Goal: Information Seeking & Learning: Check status

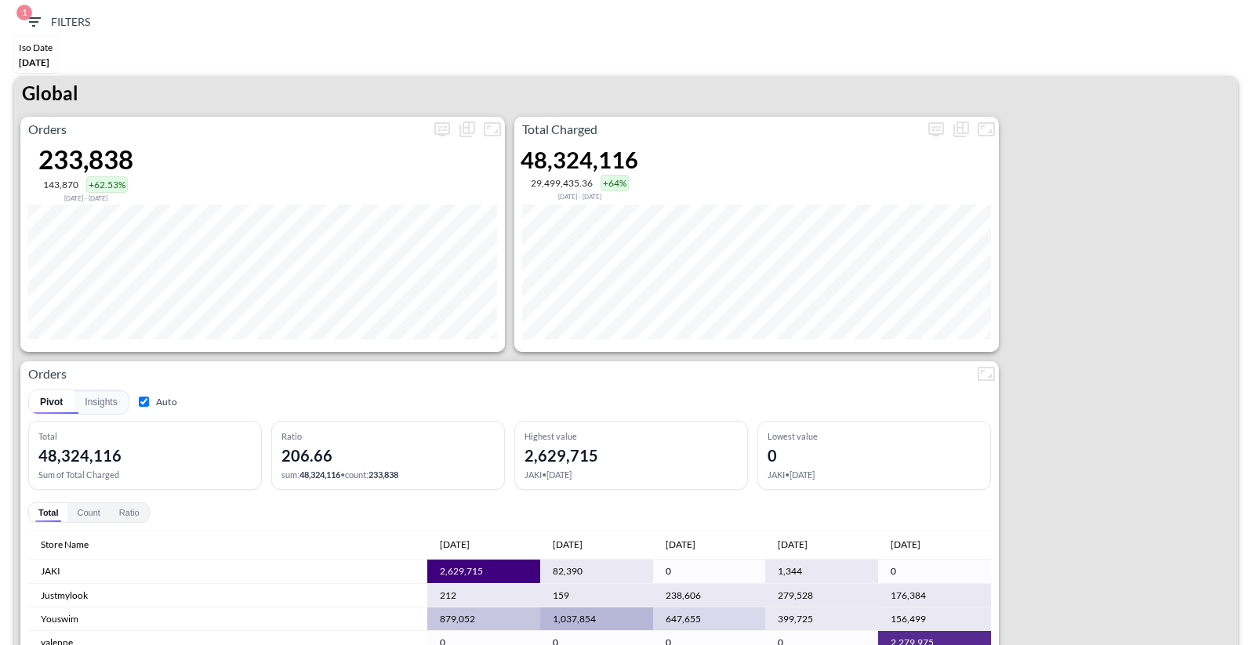
click at [51, 52] on div "Iso Date" at bounding box center [36, 48] width 34 height 12
click at [47, 19] on span "1 Filters" at bounding box center [57, 23] width 66 height 20
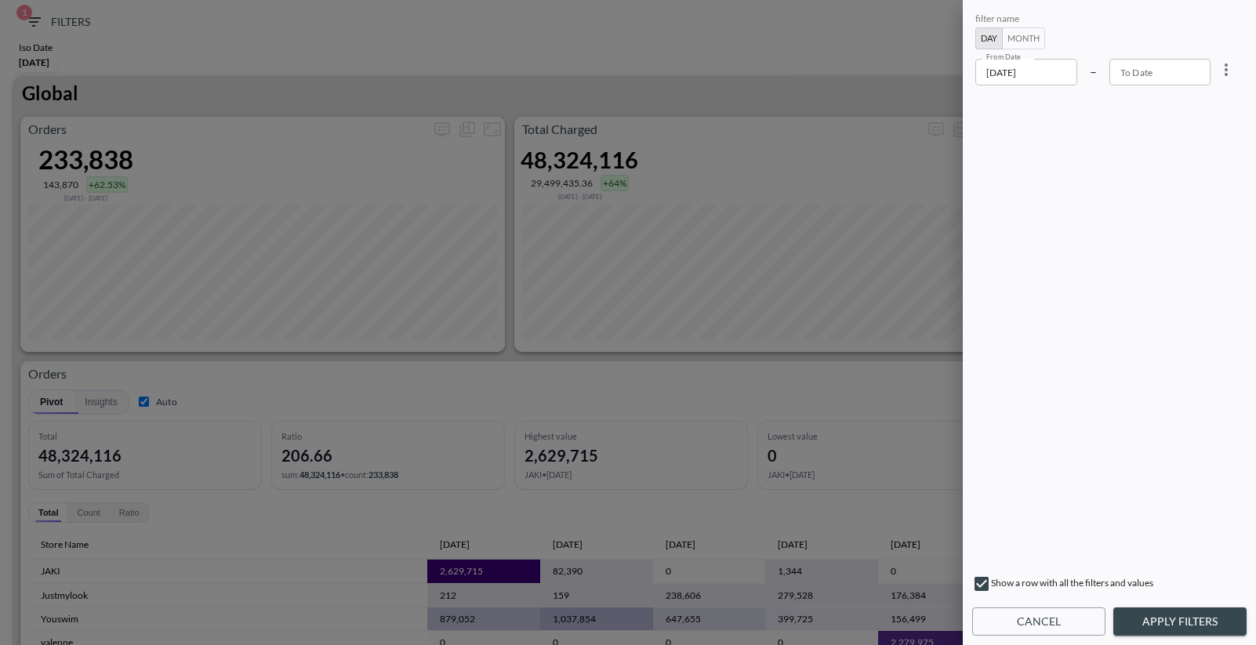
click at [1045, 73] on input "[DATE]" at bounding box center [1026, 72] width 102 height 27
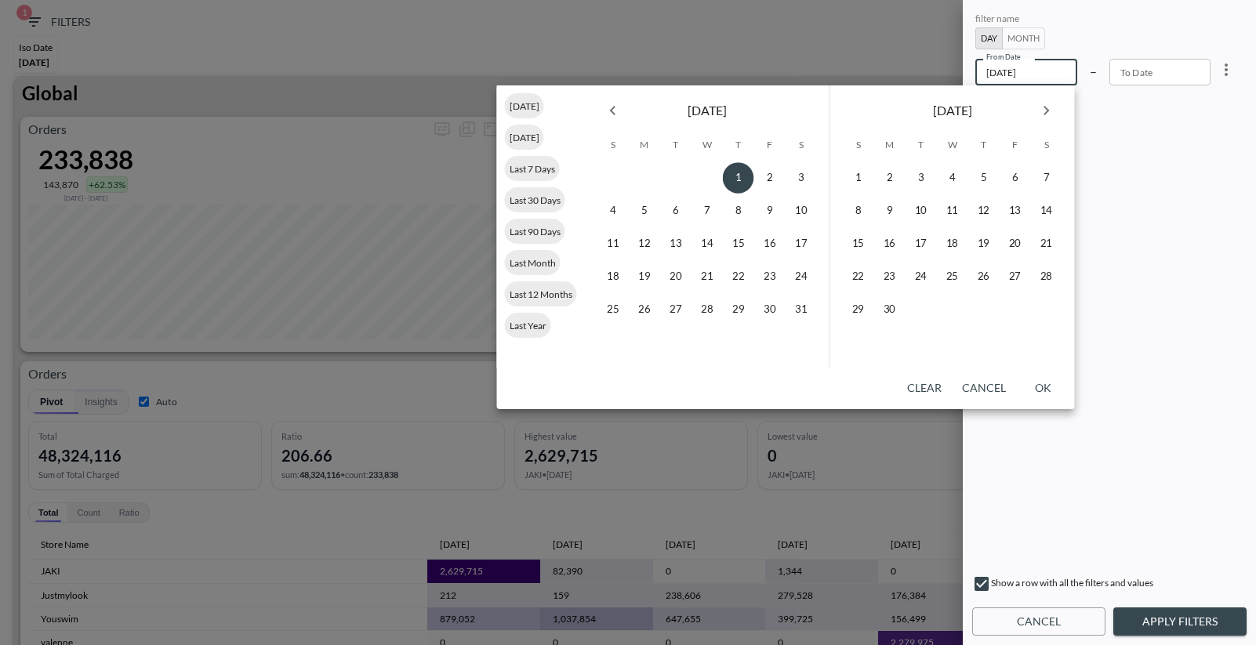
click at [1022, 106] on div "[DATE]" at bounding box center [952, 107] width 245 height 44
click at [1052, 107] on icon "Next month" at bounding box center [1046, 110] width 19 height 19
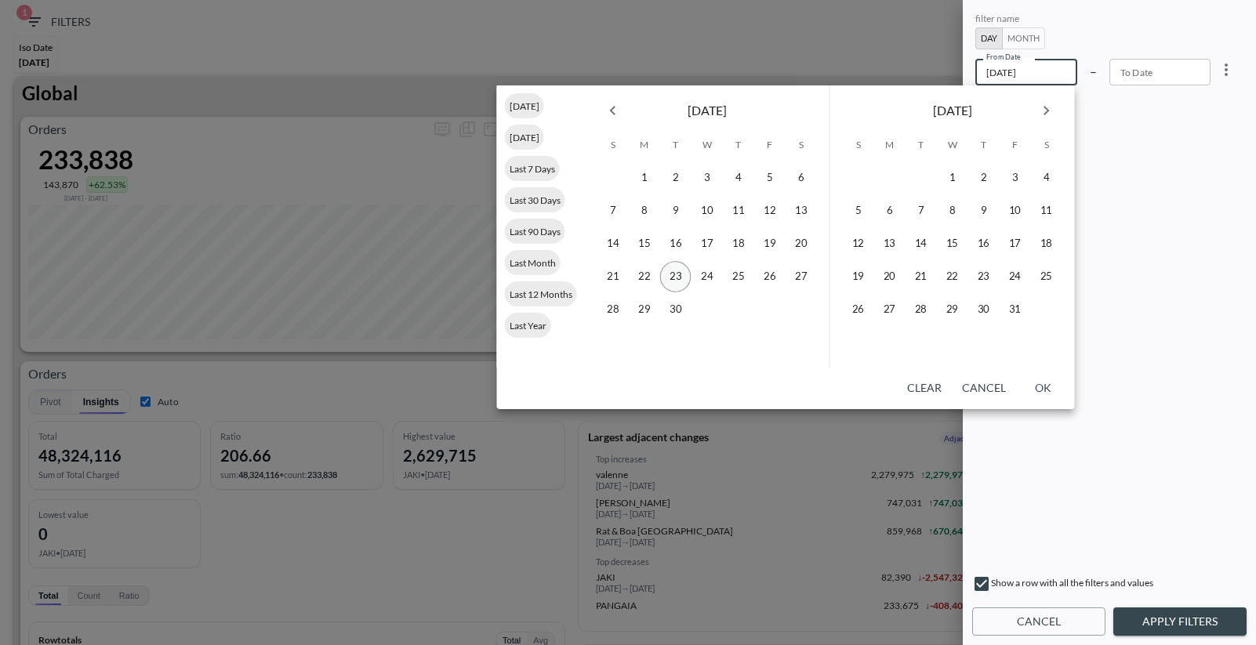
click at [674, 280] on button "23" at bounding box center [675, 276] width 31 height 31
type input "[DATE]"
type input "YYYY-MM-DD"
click at [644, 278] on button "22" at bounding box center [644, 276] width 31 height 31
type input "[DATE]"
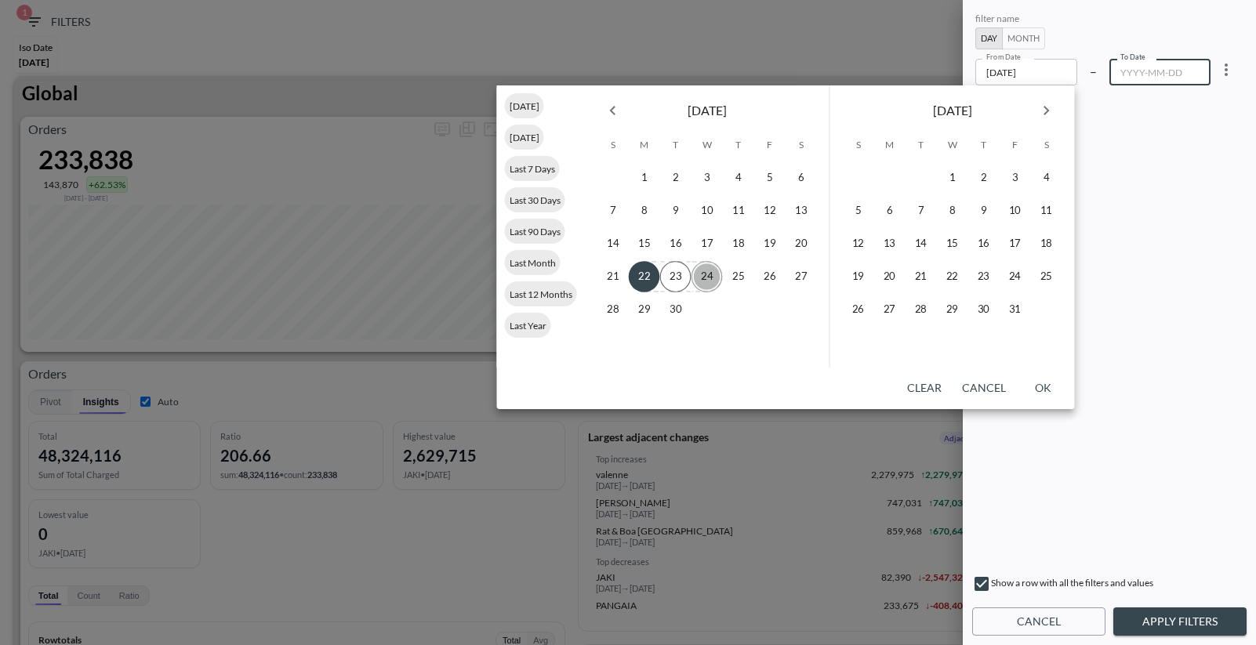
click at [705, 278] on button "24" at bounding box center [707, 276] width 31 height 31
type input "[DATE]"
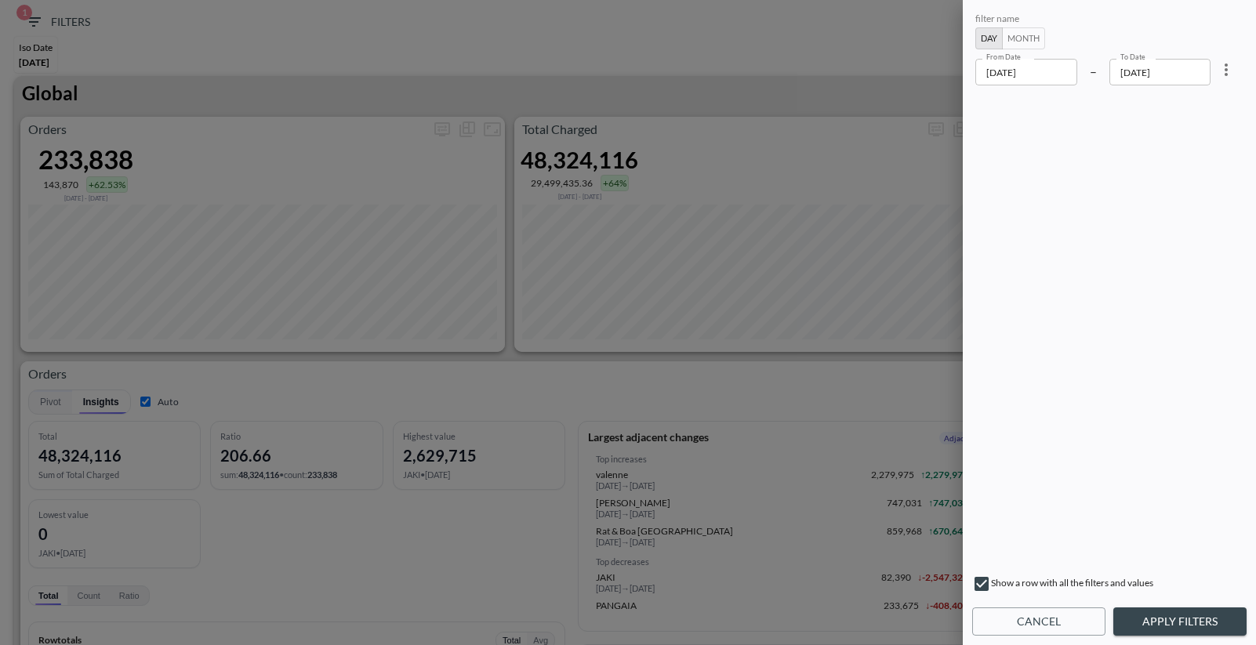
click at [1149, 619] on button "Apply Filters" at bounding box center [1179, 622] width 133 height 29
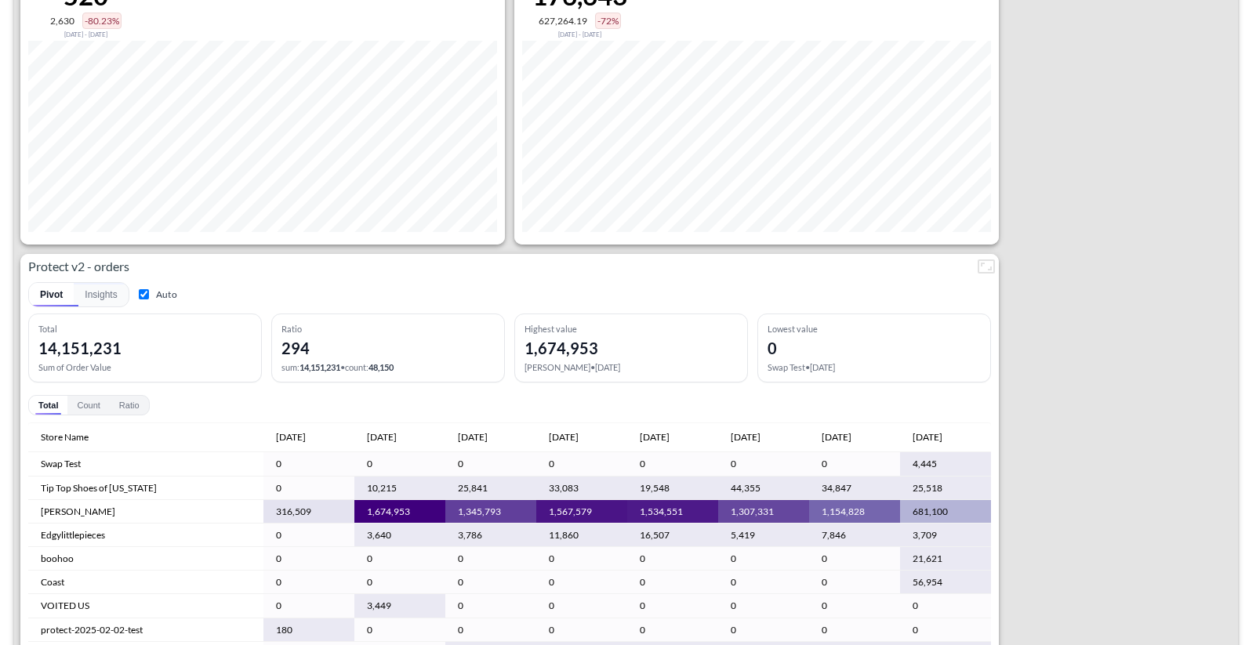
scroll to position [3163, 0]
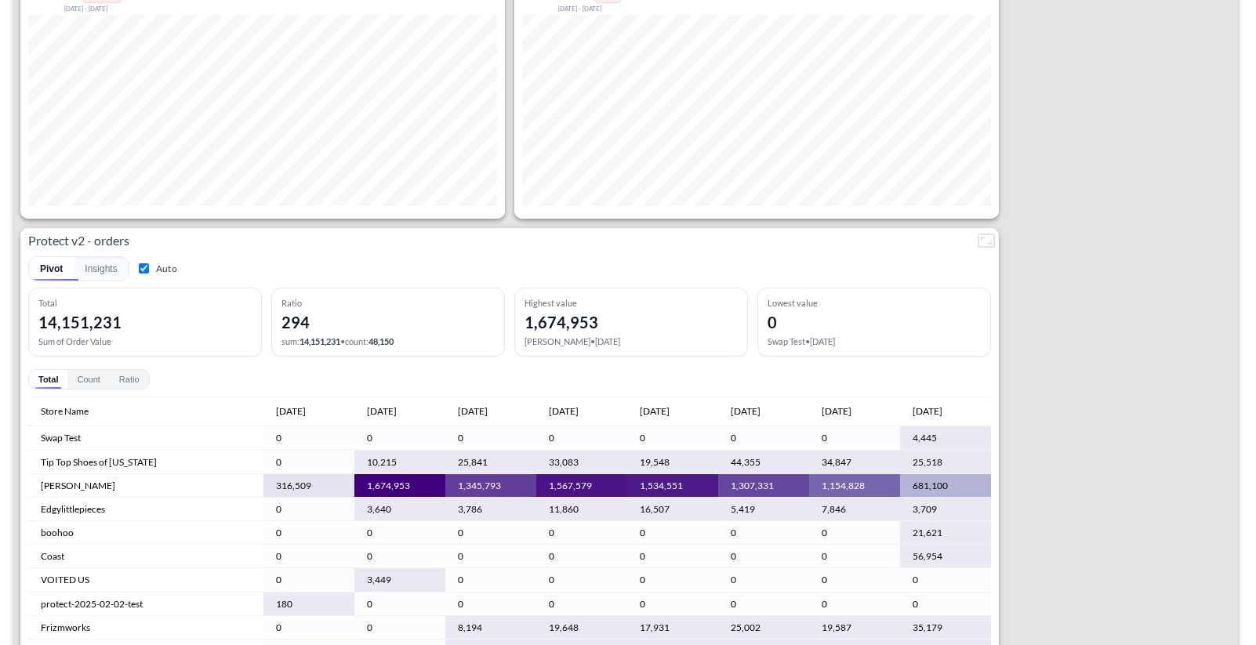
click at [143, 270] on input "Auto" at bounding box center [144, 268] width 10 height 10
checkbox input "false"
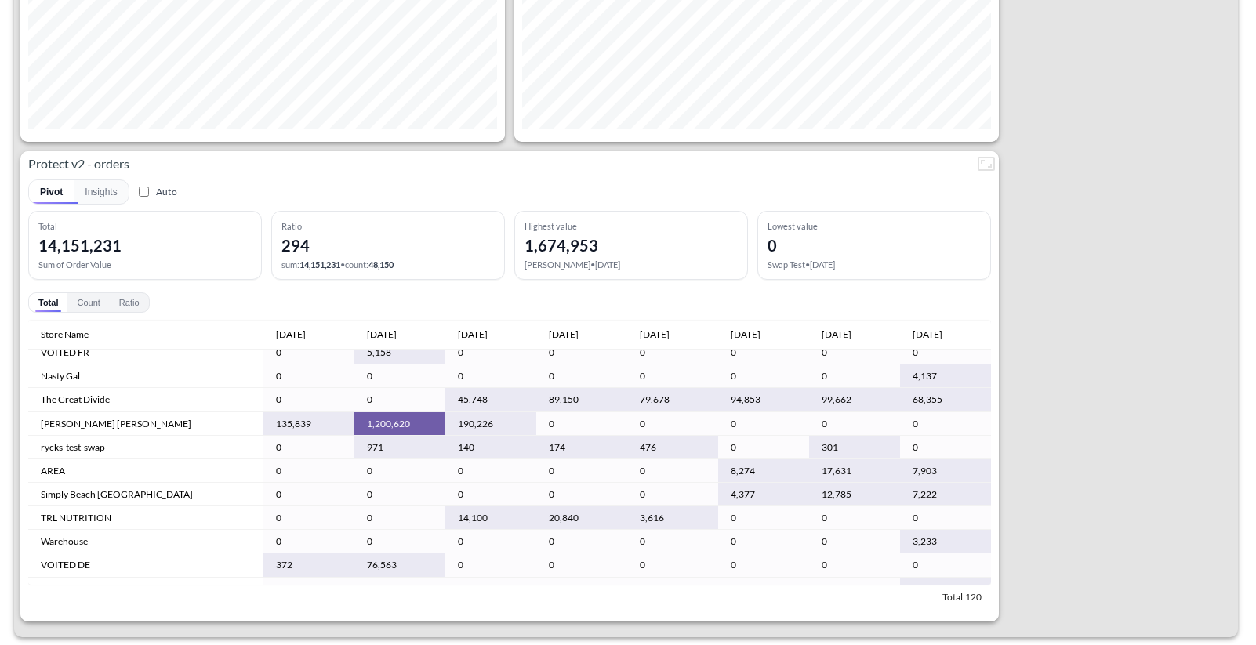
scroll to position [525, 0]
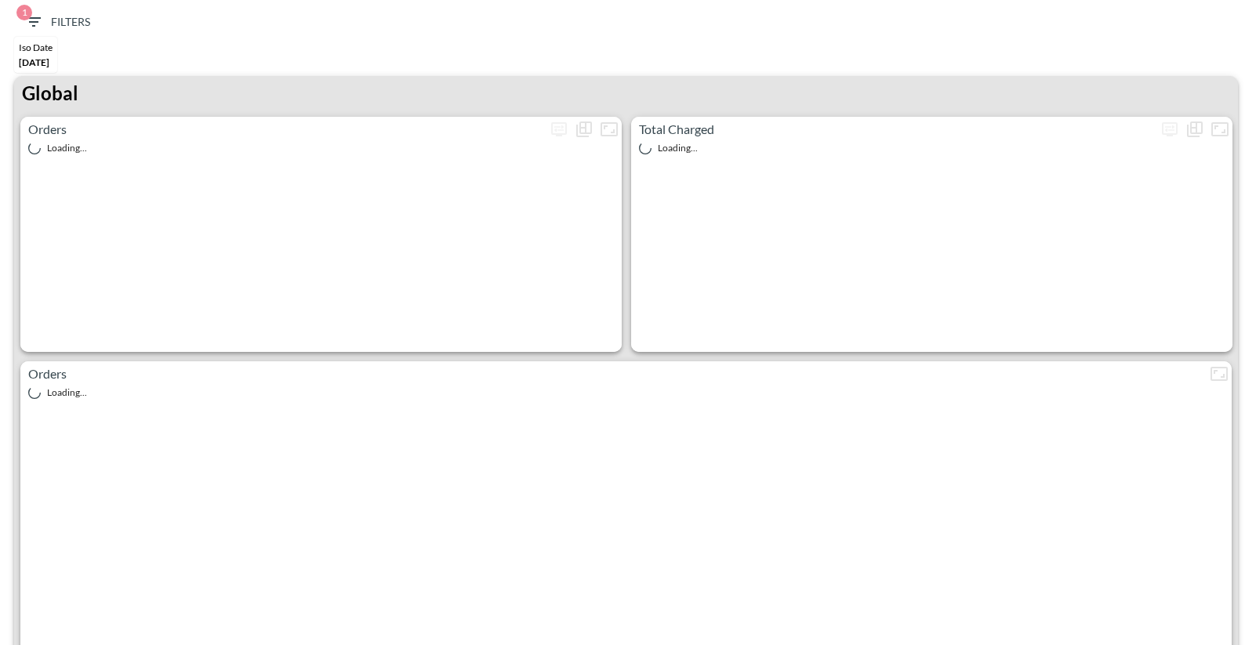
checkbox input "true"
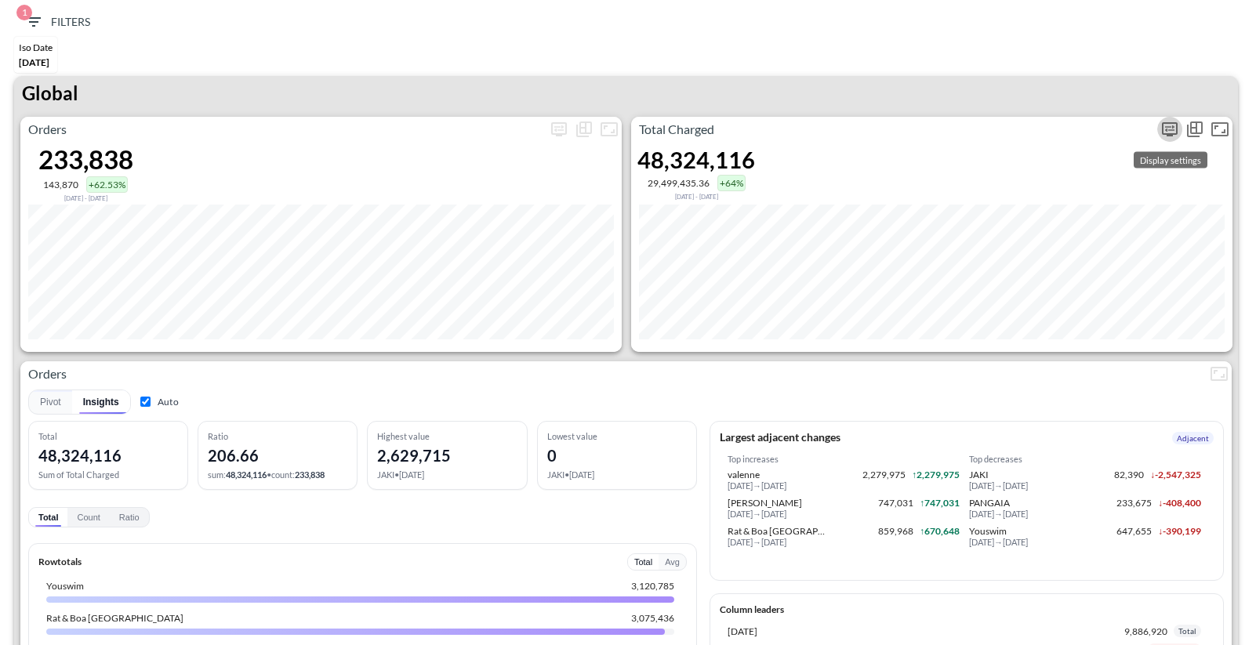
click at [1167, 135] on icon "more" at bounding box center [1169, 129] width 19 height 19
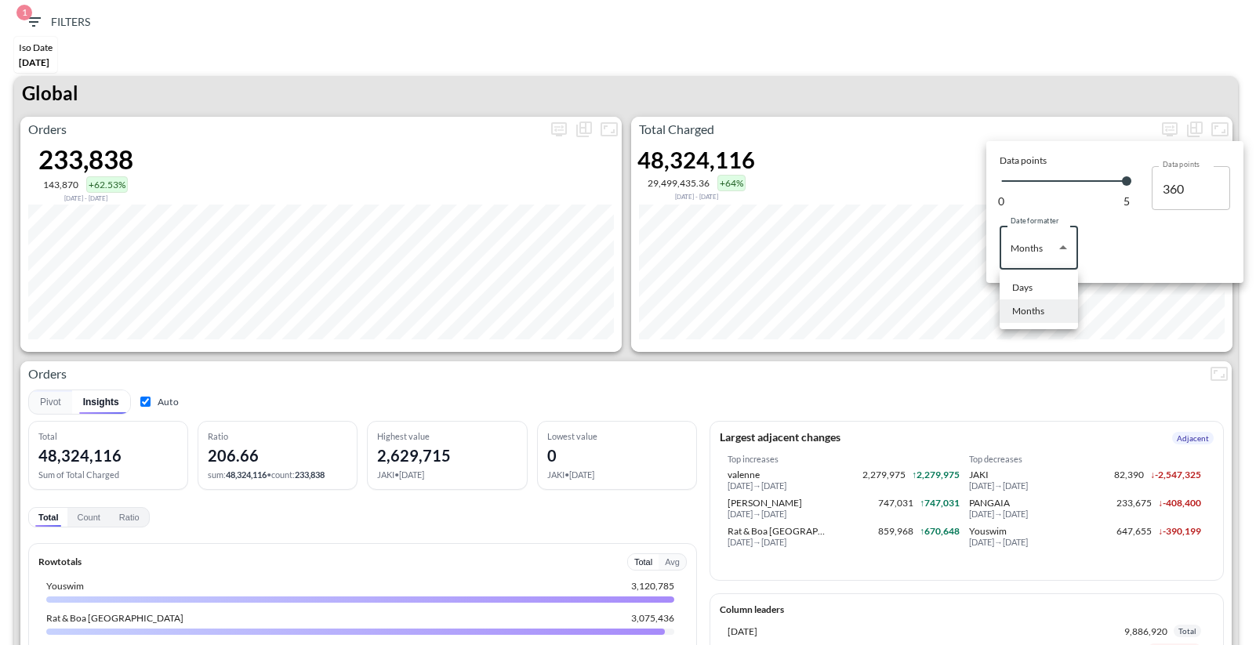
click at [1073, 236] on body "BI.P.EYE, Interactive Analytics Dashboards 1 Filters Iso Date May 01, 2025 Glob…" at bounding box center [628, 322] width 1256 height 645
click at [1023, 290] on div "Days" at bounding box center [1022, 288] width 20 height 14
type input "Days"
type input "146"
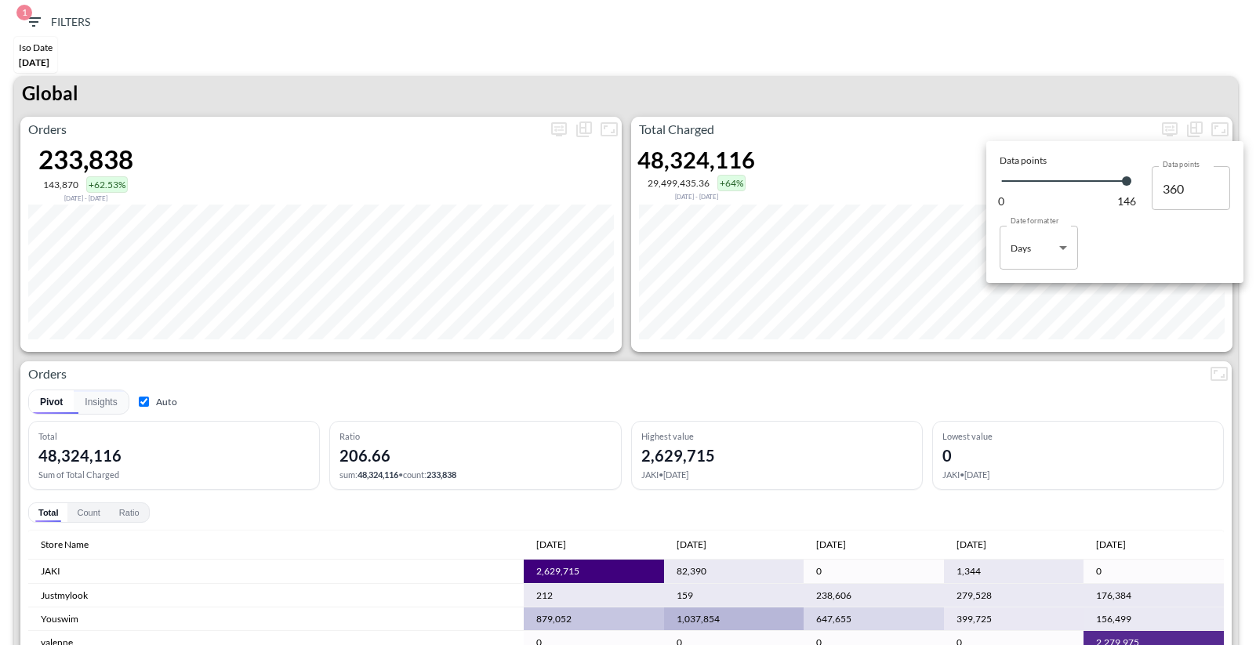
click at [755, 60] on div at bounding box center [628, 322] width 1256 height 645
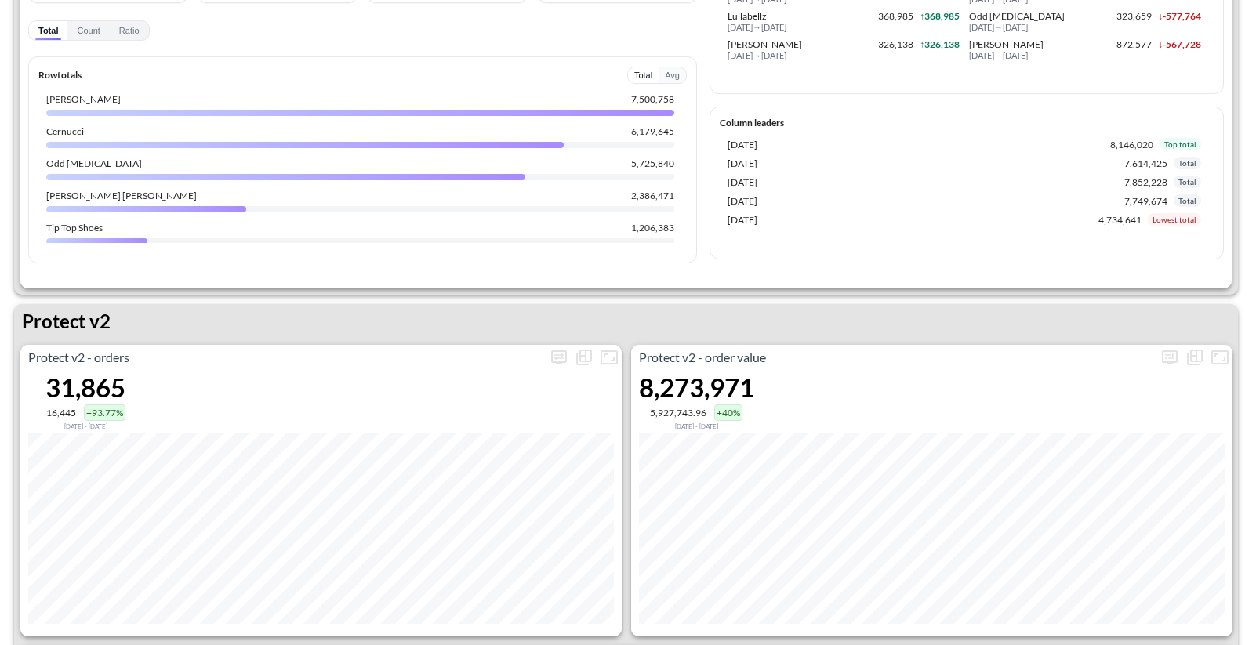
scroll to position [2831, 0]
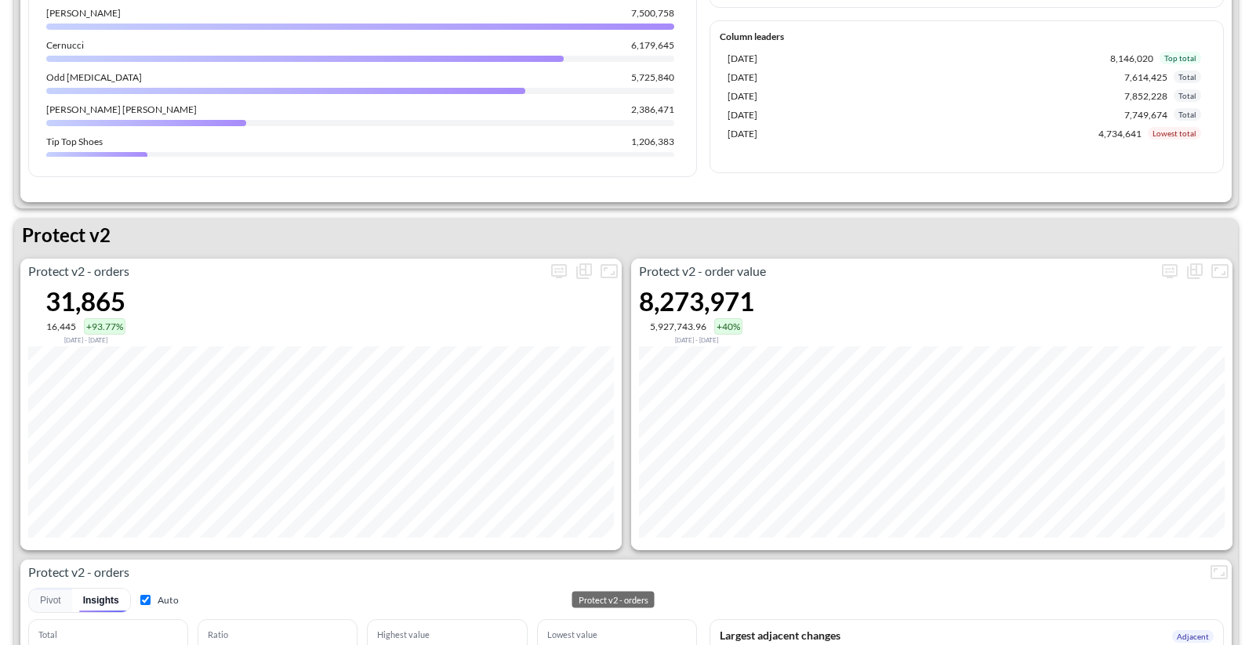
click at [639, 556] on div "Protect v2 - orders 31,865 16,445 +93.77% Dec 06, 2024 - May 01, 2025 Protect v…" at bounding box center [626, 644] width 1224 height 771
click at [634, 553] on div "Protect v2 - orders 31,865 16,445 +93.77% Dec 06, 2024 - May 01, 2025 Protect v…" at bounding box center [626, 644] width 1224 height 771
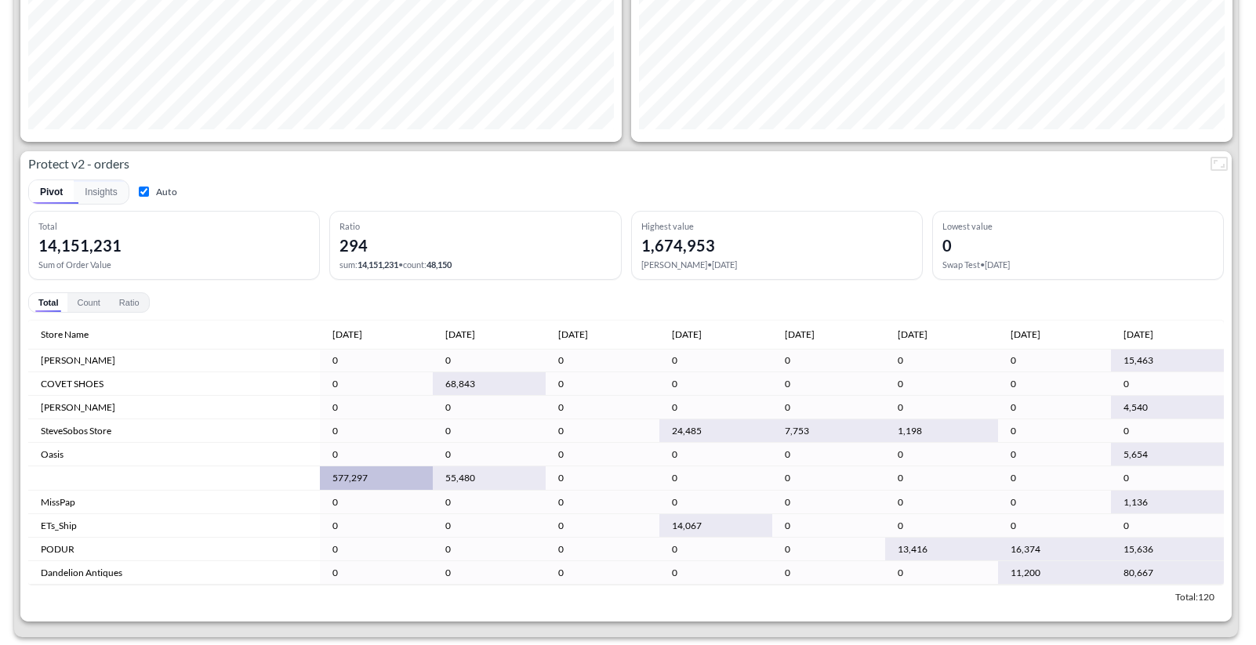
scroll to position [831, 0]
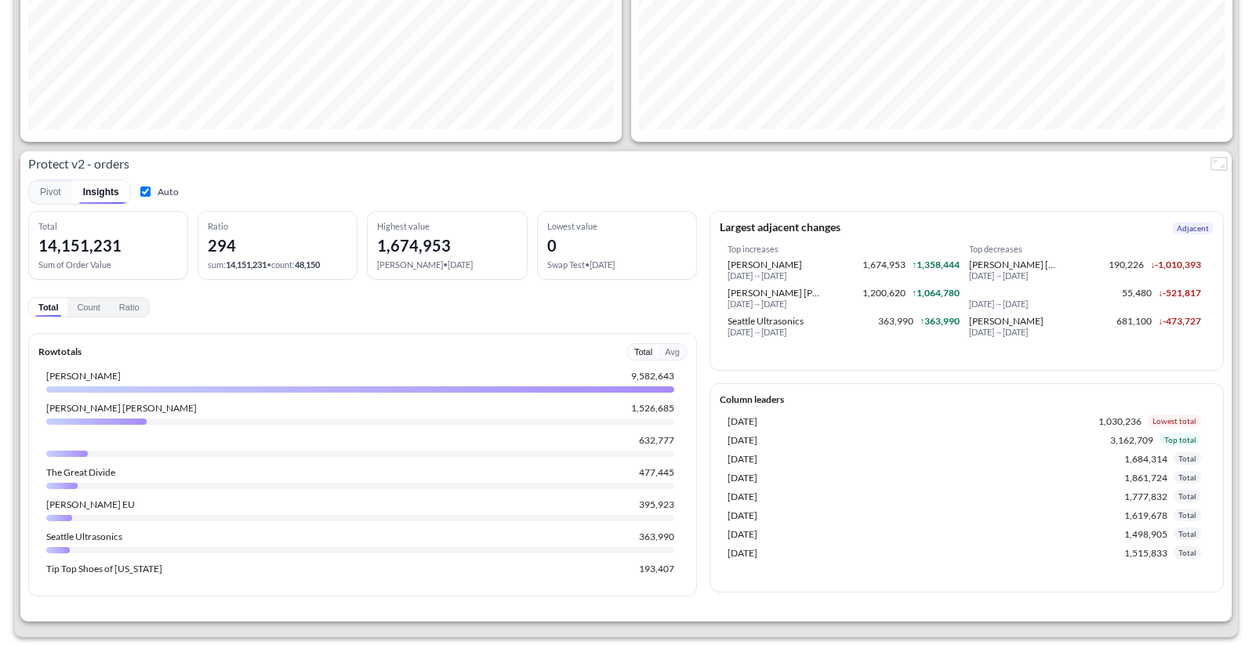
click at [143, 187] on input "Auto" at bounding box center [145, 192] width 10 height 10
checkbox input "false"
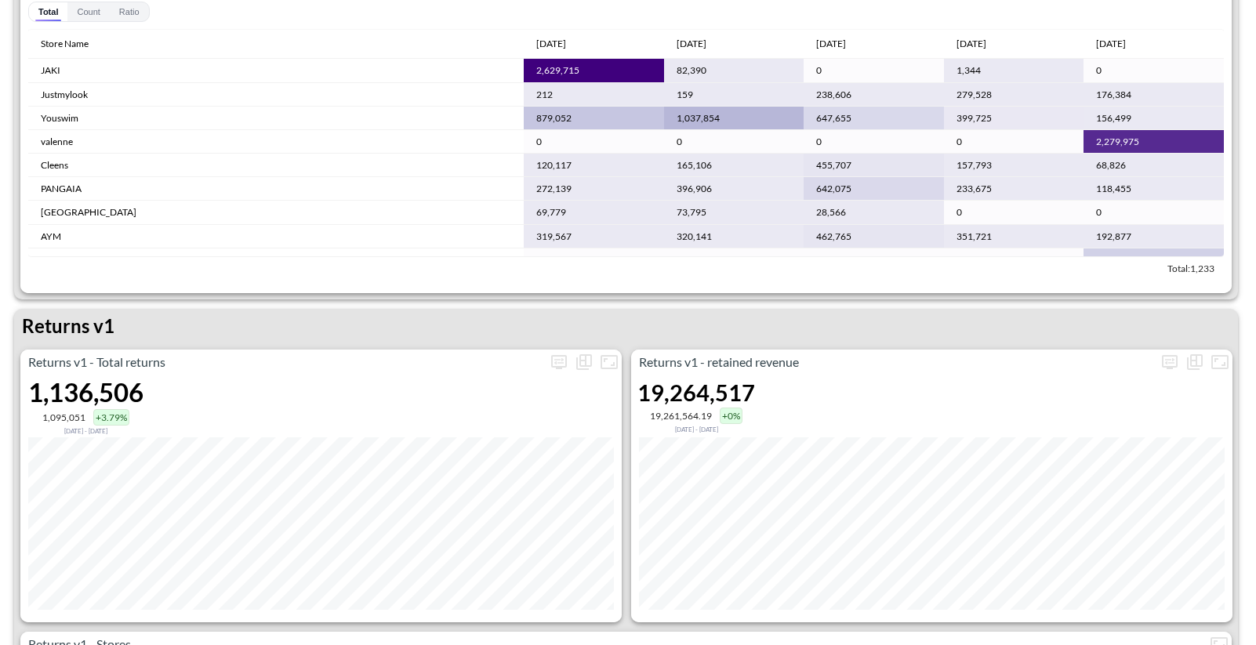
scroll to position [0, 0]
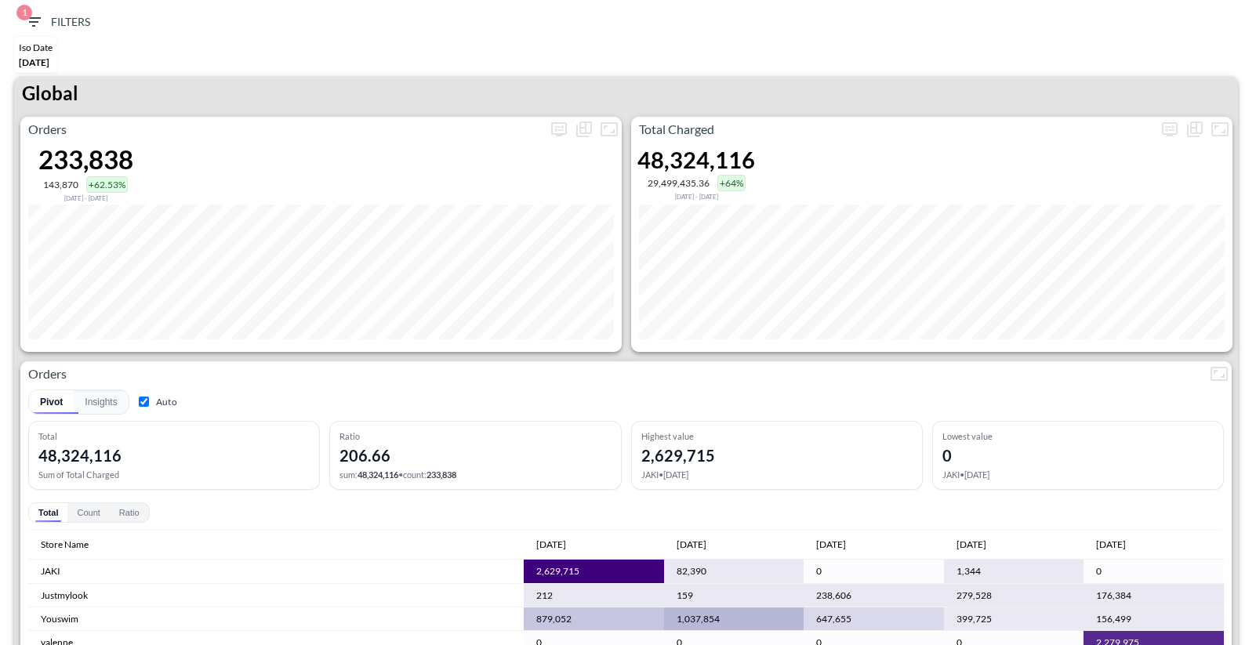
click at [51, 24] on span "1 Filters" at bounding box center [57, 23] width 66 height 20
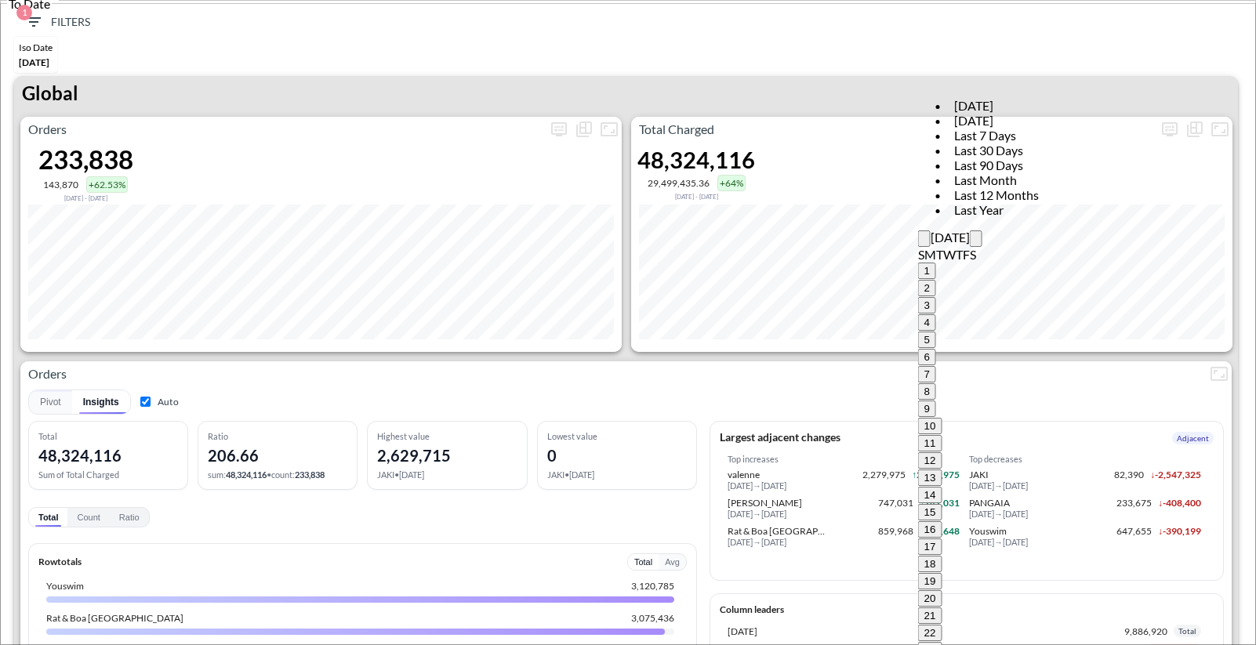
click at [924, 242] on icon "Previous month" at bounding box center [924, 242] width 0 height 0
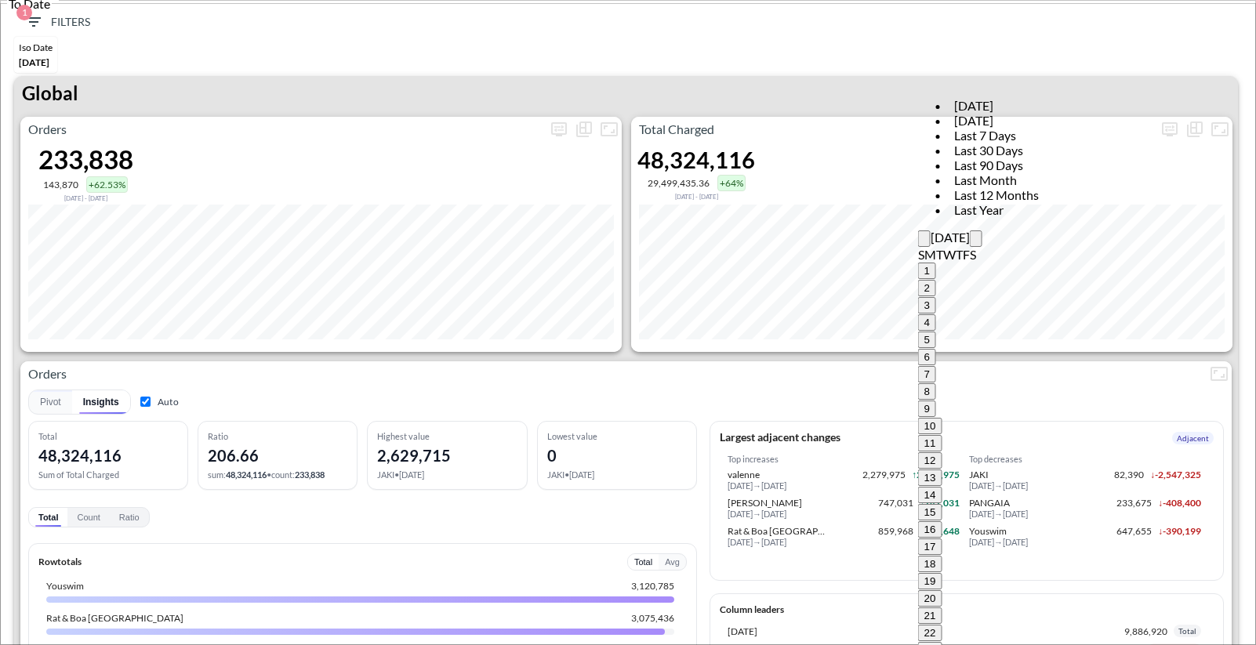
type input "[DATE]"
type input "YYYY-MM-DD"
type input "[DATE]"
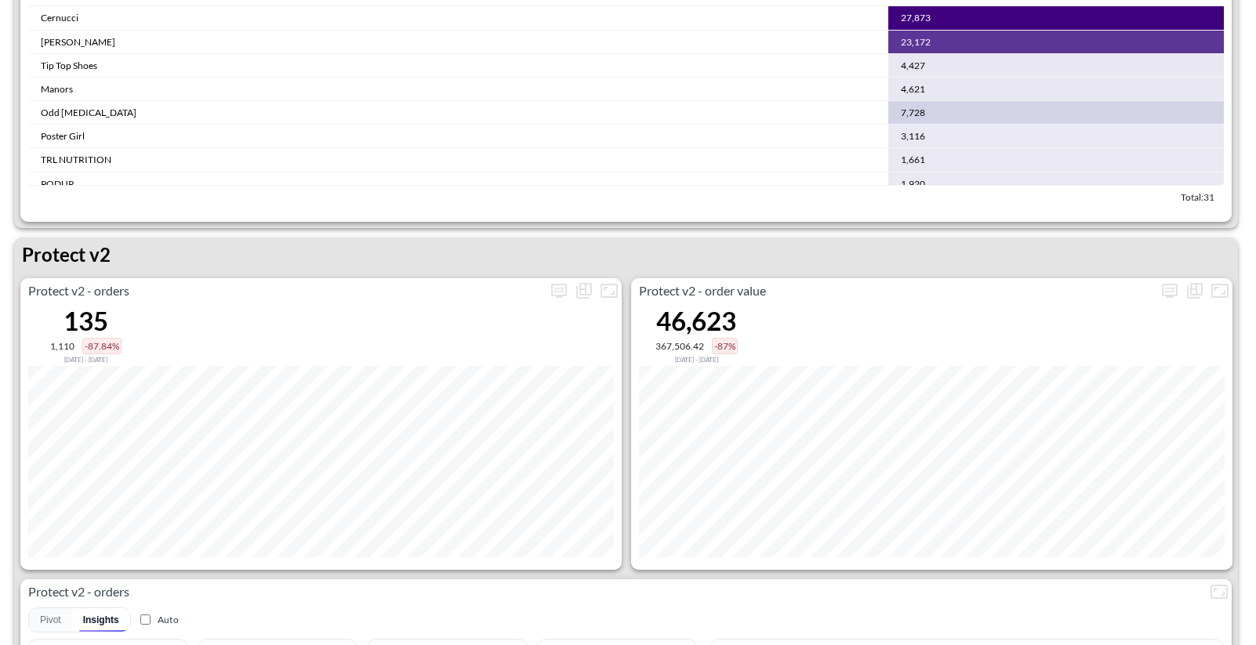
scroll to position [3246, 0]
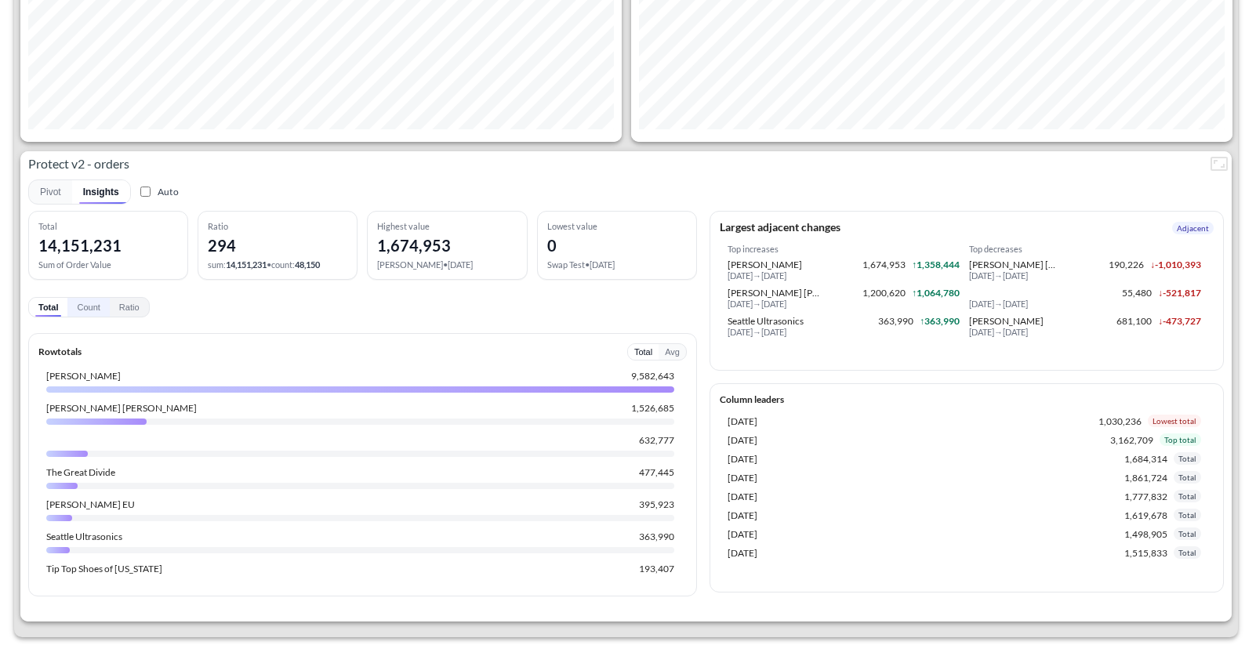
click at [92, 301] on button "Count" at bounding box center [88, 307] width 42 height 19
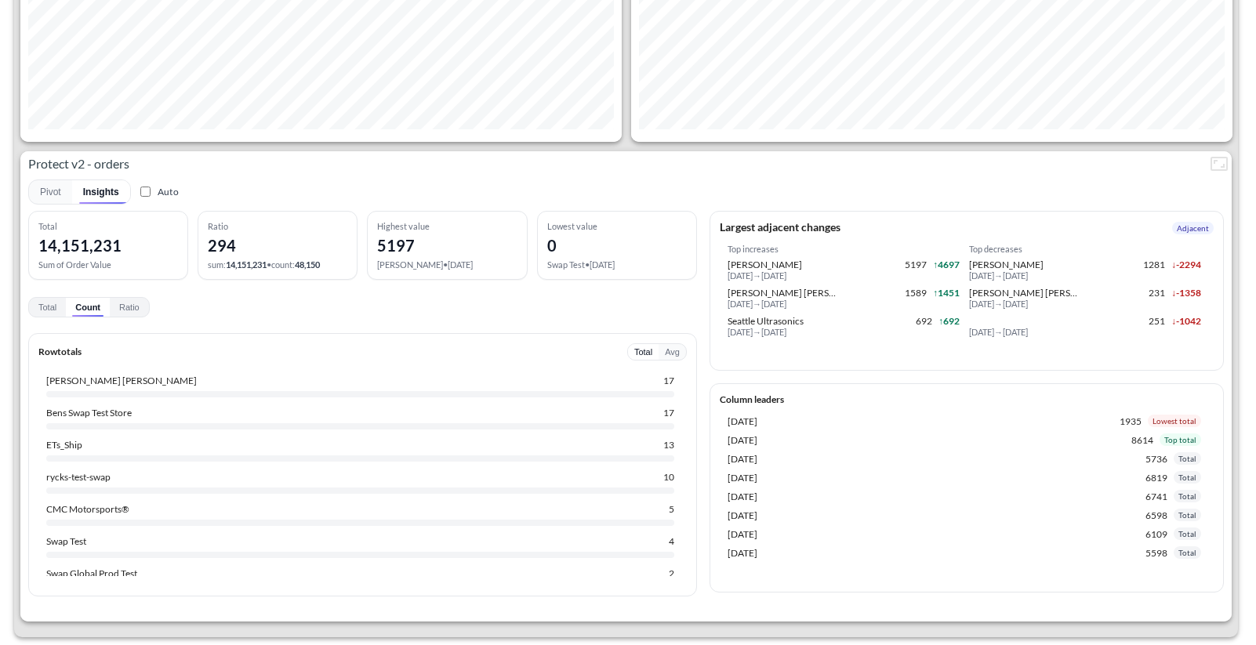
scroll to position [1226, 0]
